Goal: Task Accomplishment & Management: Complete application form

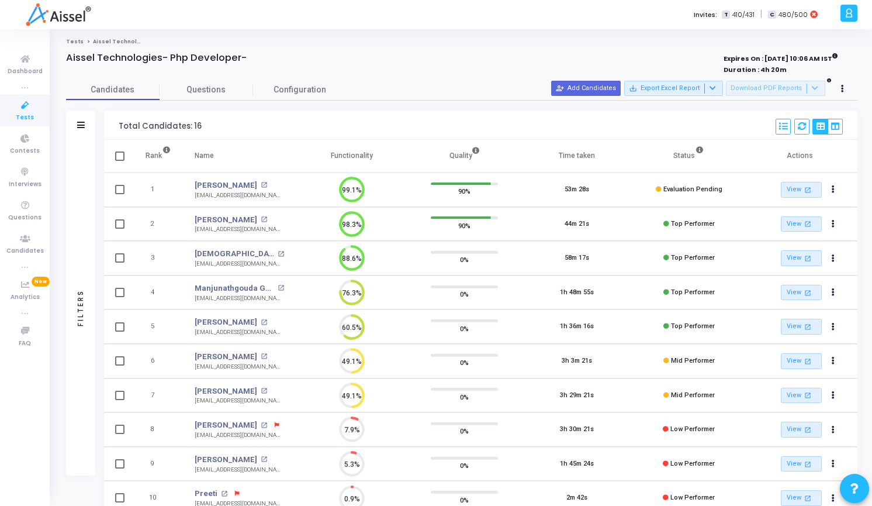
click at [608, 81] on button "person_add_alt Add Candidates" at bounding box center [586, 88] width 70 height 15
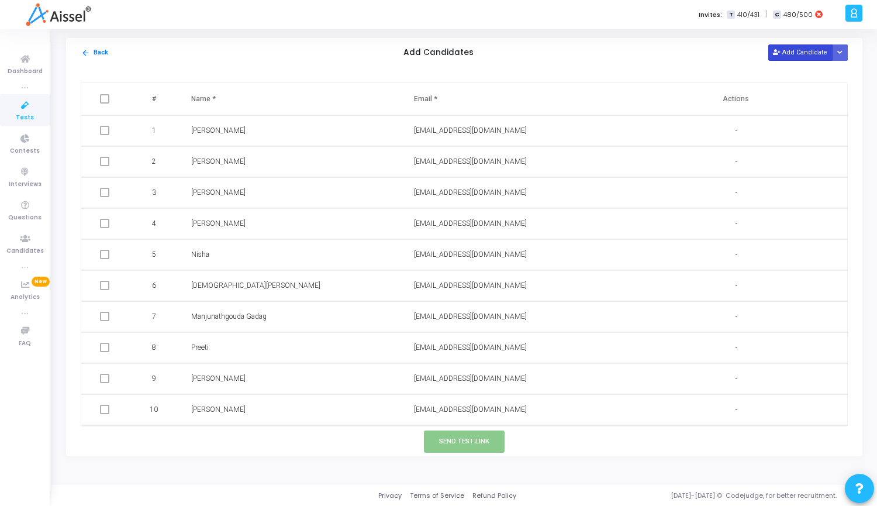
click at [816, 52] on button "Add Candidate" at bounding box center [800, 52] width 64 height 16
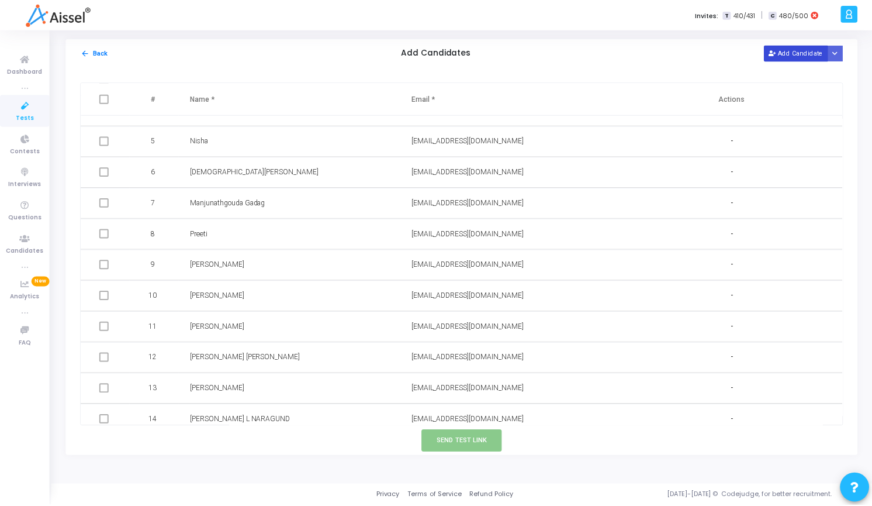
scroll to position [216, 0]
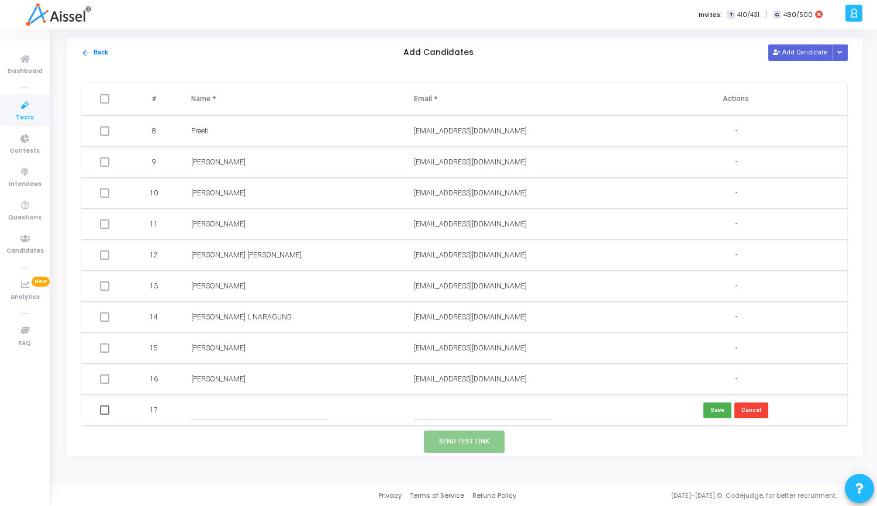
click at [452, 416] on input "text" at bounding box center [483, 410] width 138 height 19
paste input "[EMAIL_ADDRESS][DOMAIN_NAME]"
type input "[EMAIL_ADDRESS][DOMAIN_NAME]"
click at [273, 411] on input "text" at bounding box center [260, 410] width 138 height 19
paste input "[PERSON_NAME]"
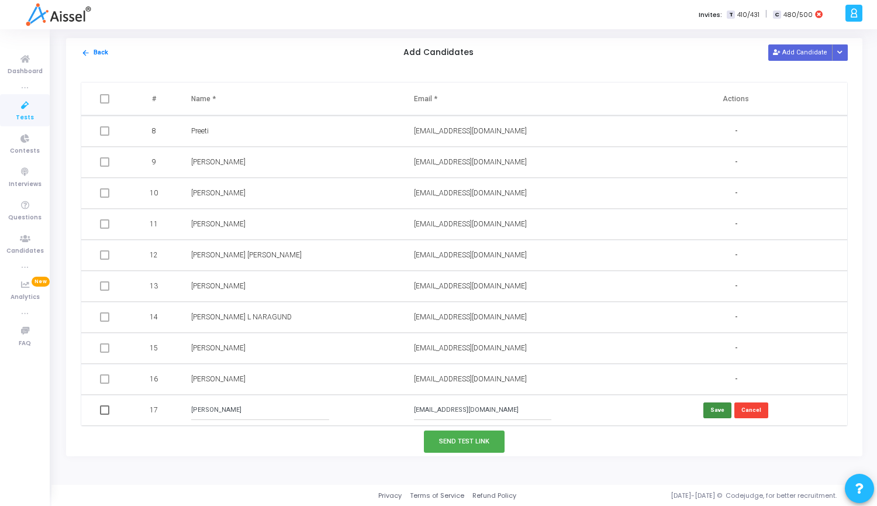
type input "[PERSON_NAME]"
click at [711, 407] on button "Save" at bounding box center [717, 410] width 28 height 16
click at [101, 410] on span at bounding box center [104, 410] width 9 height 9
click at [104, 416] on input "checkbox" at bounding box center [104, 416] width 1 height 1
checkbox input "true"
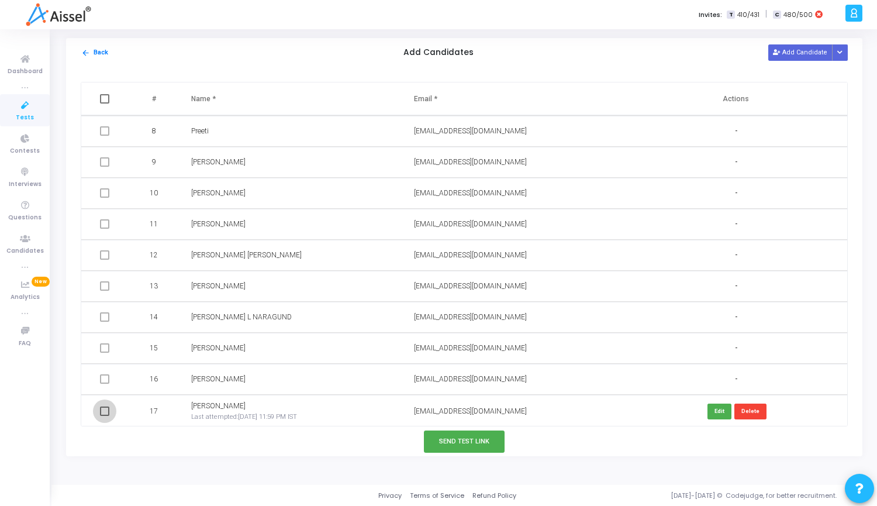
checkbox input "true"
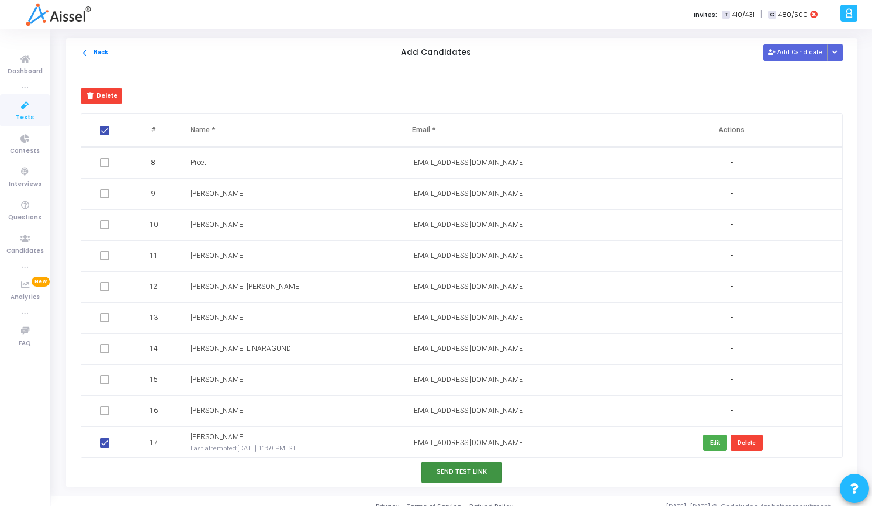
click at [444, 472] on button "Send Test Link" at bounding box center [462, 472] width 81 height 22
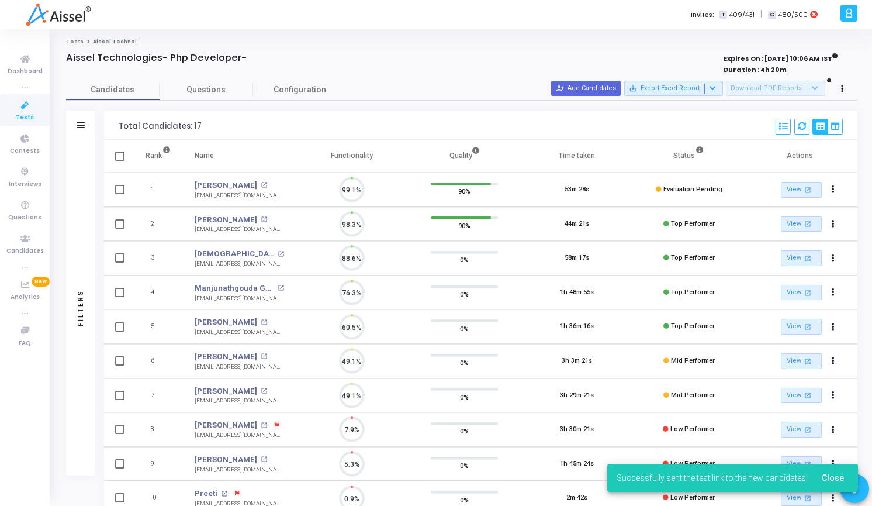
scroll to position [0, 0]
